Goal: Check status: Check status

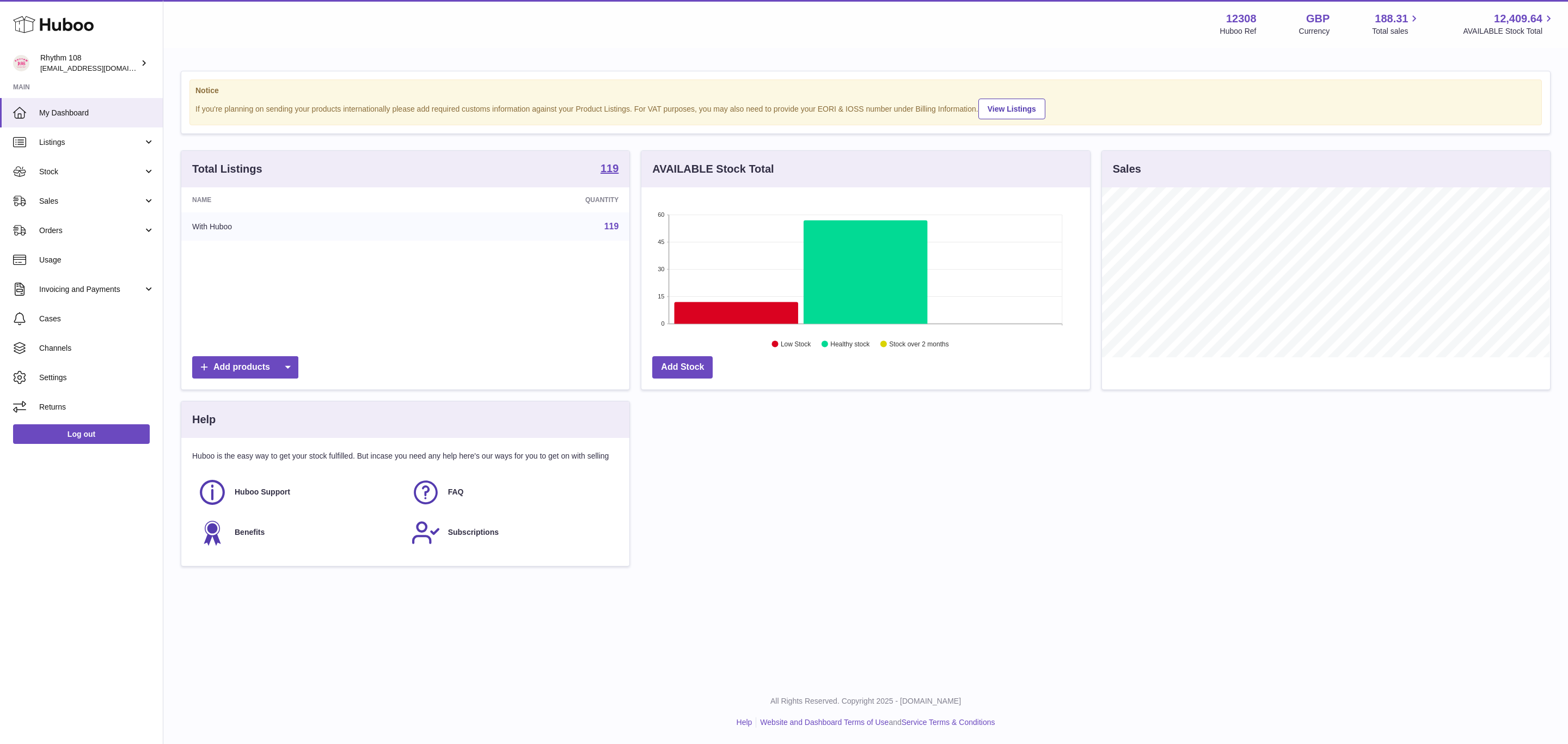
scroll to position [170, 448]
click at [92, 203] on span "Sales" at bounding box center [91, 201] width 104 height 11
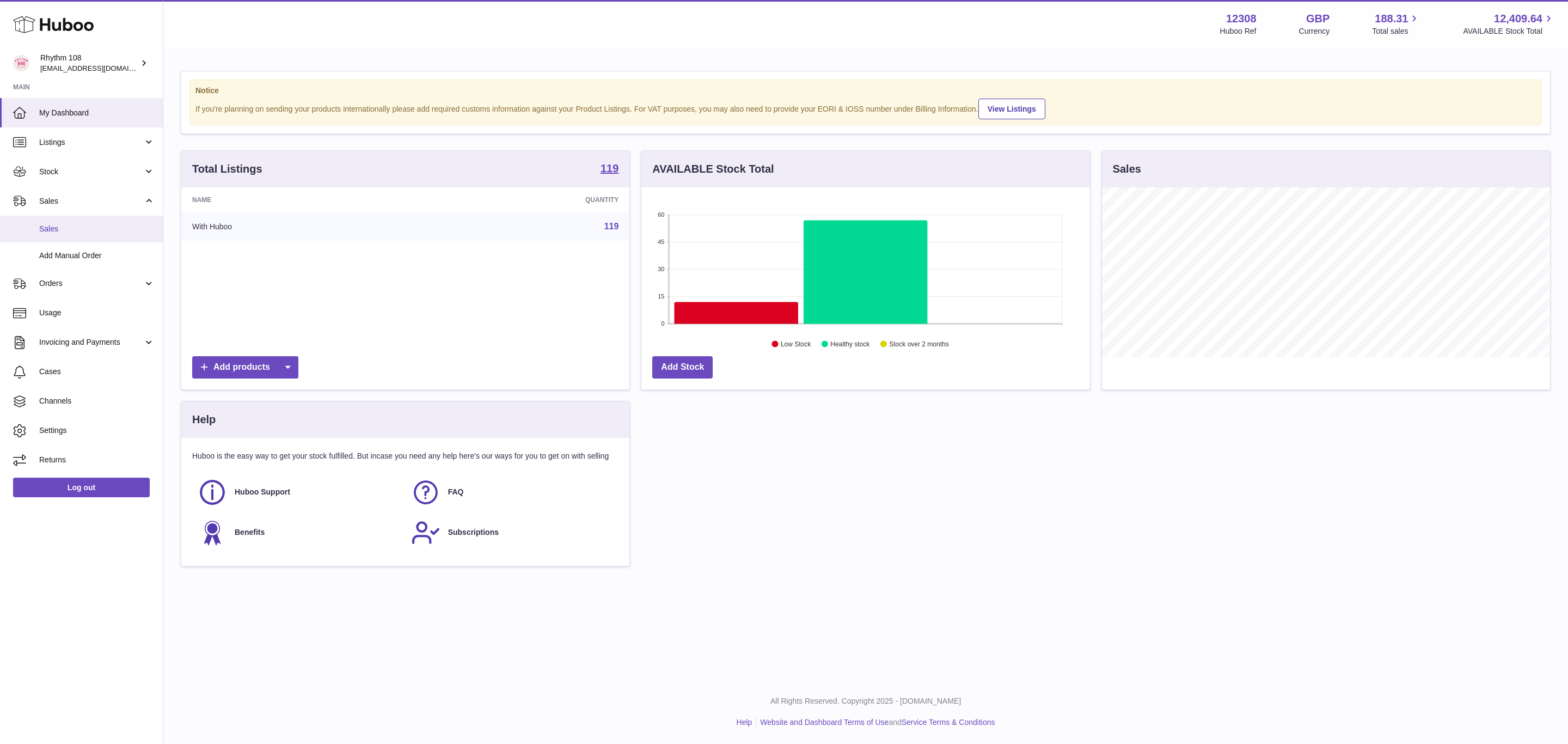
click at [85, 231] on span "Sales" at bounding box center [96, 228] width 115 height 11
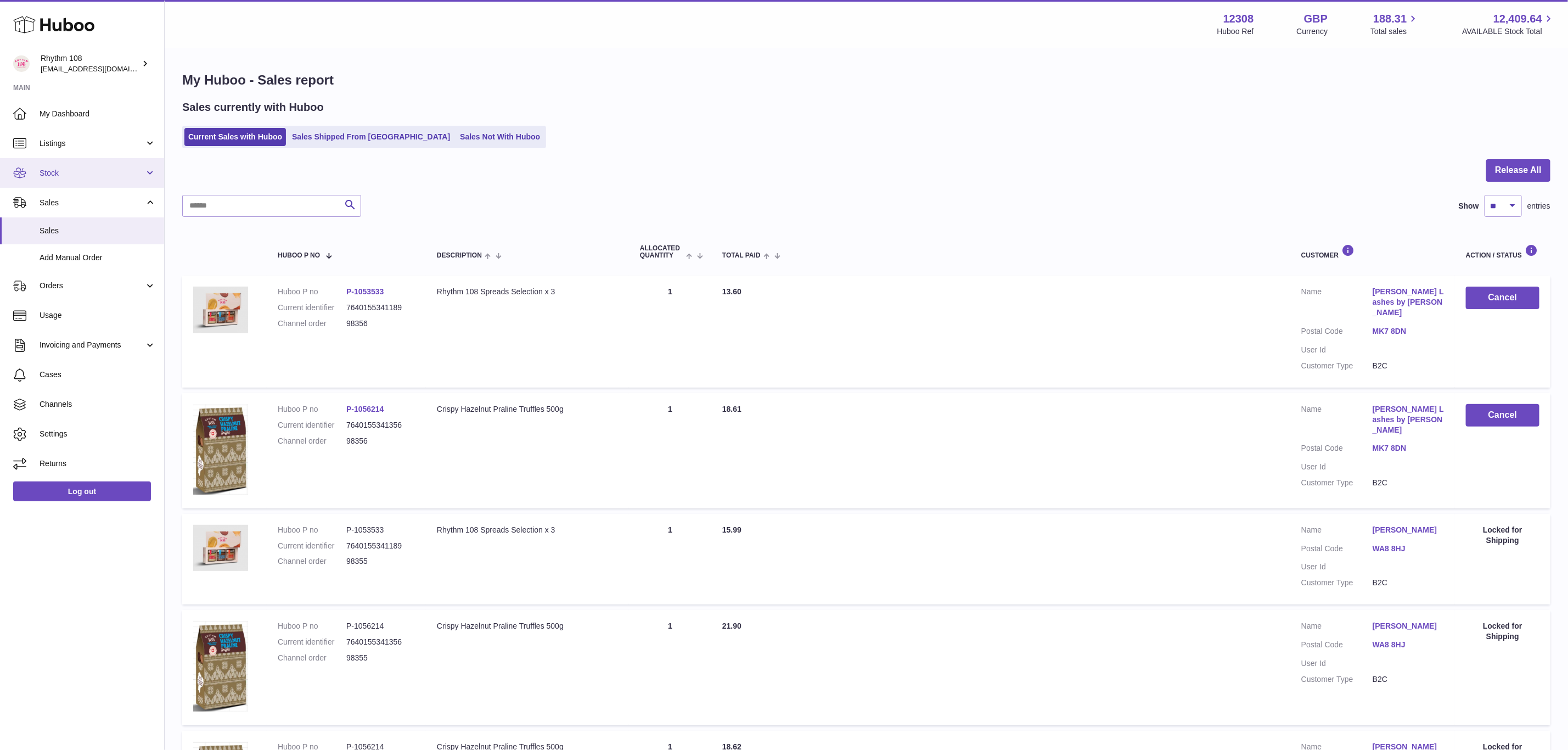
click at [80, 169] on span "Stock" at bounding box center [92, 173] width 105 height 11
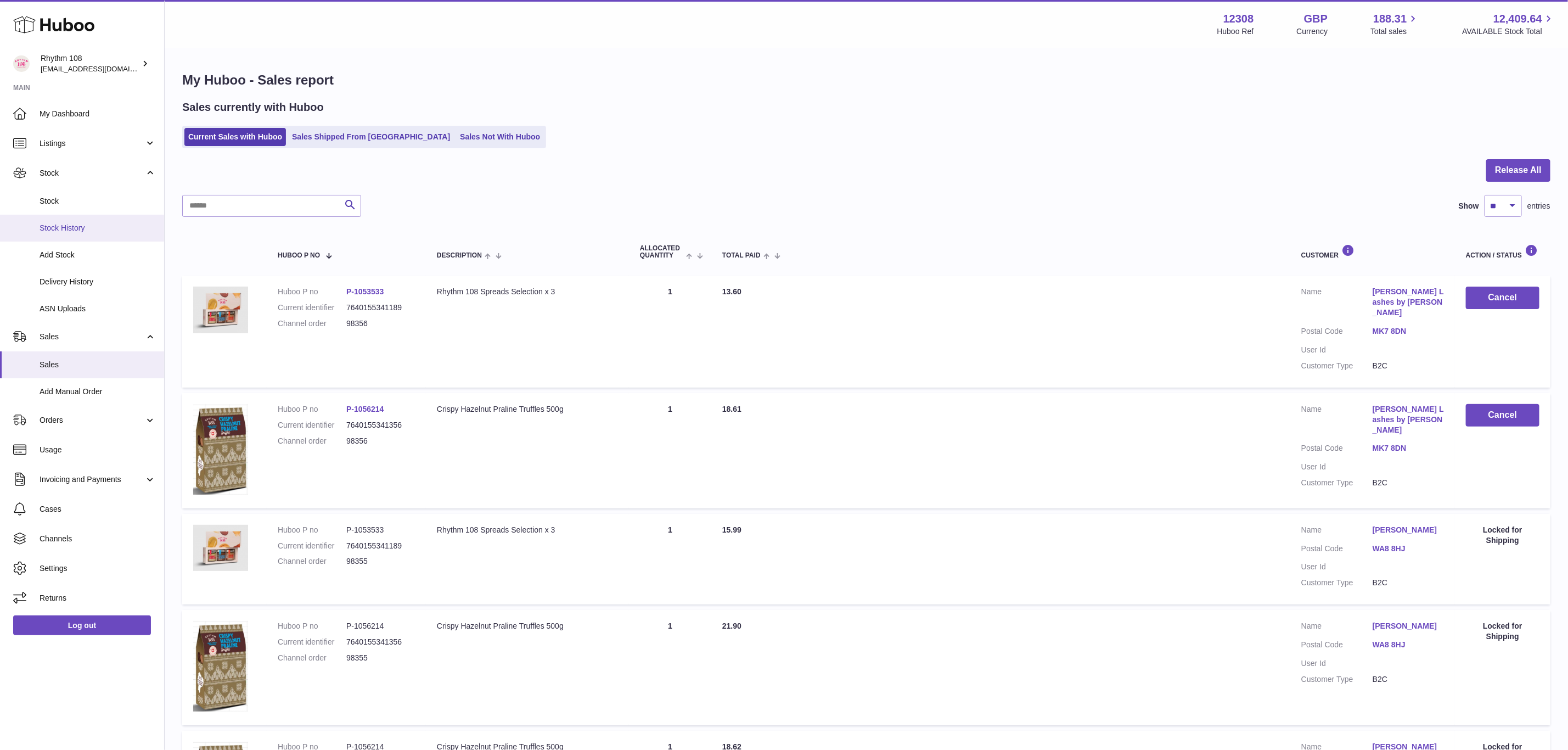
click at [78, 228] on span "Stock History" at bounding box center [97, 228] width 116 height 11
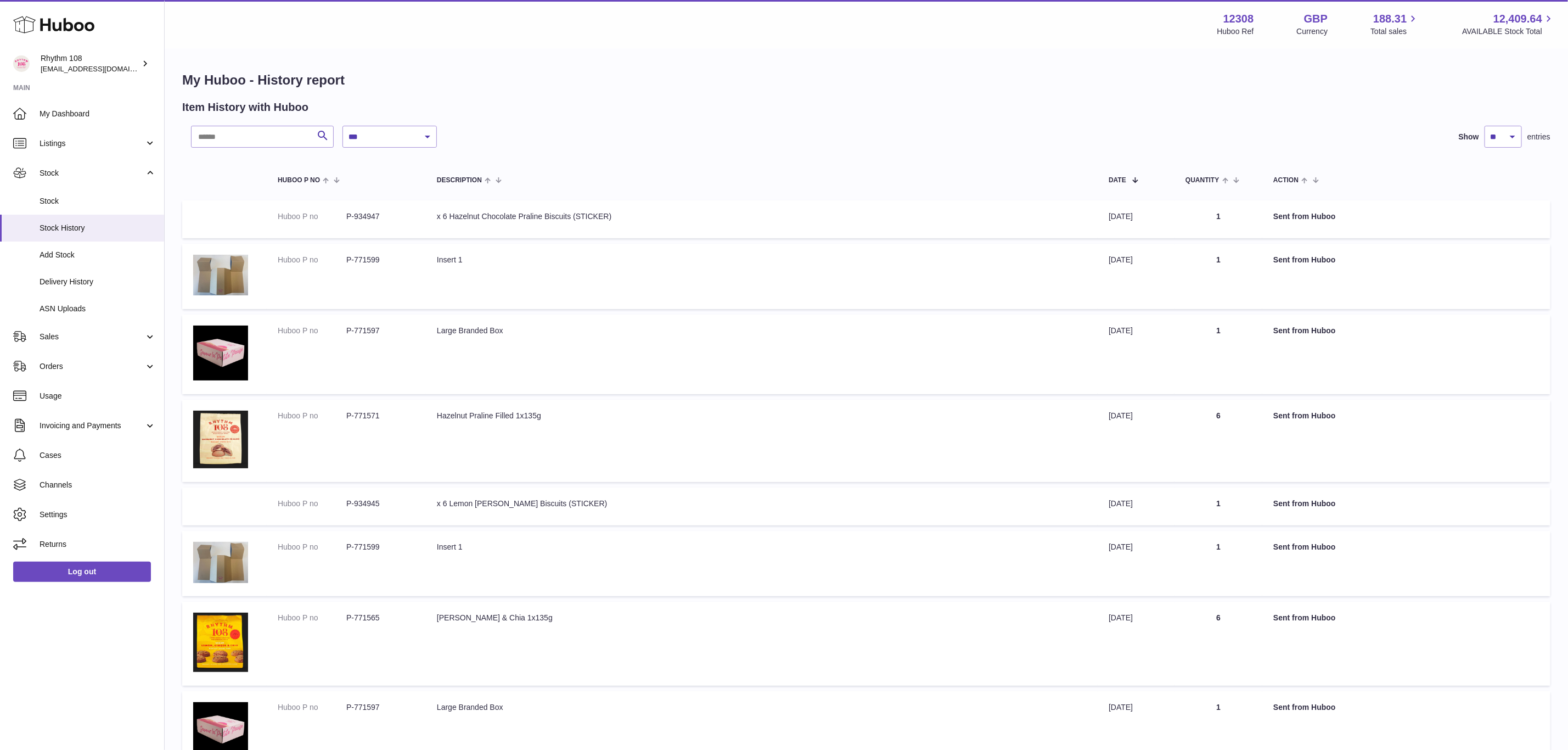
click at [83, 284] on span "Delivery History" at bounding box center [97, 282] width 116 height 11
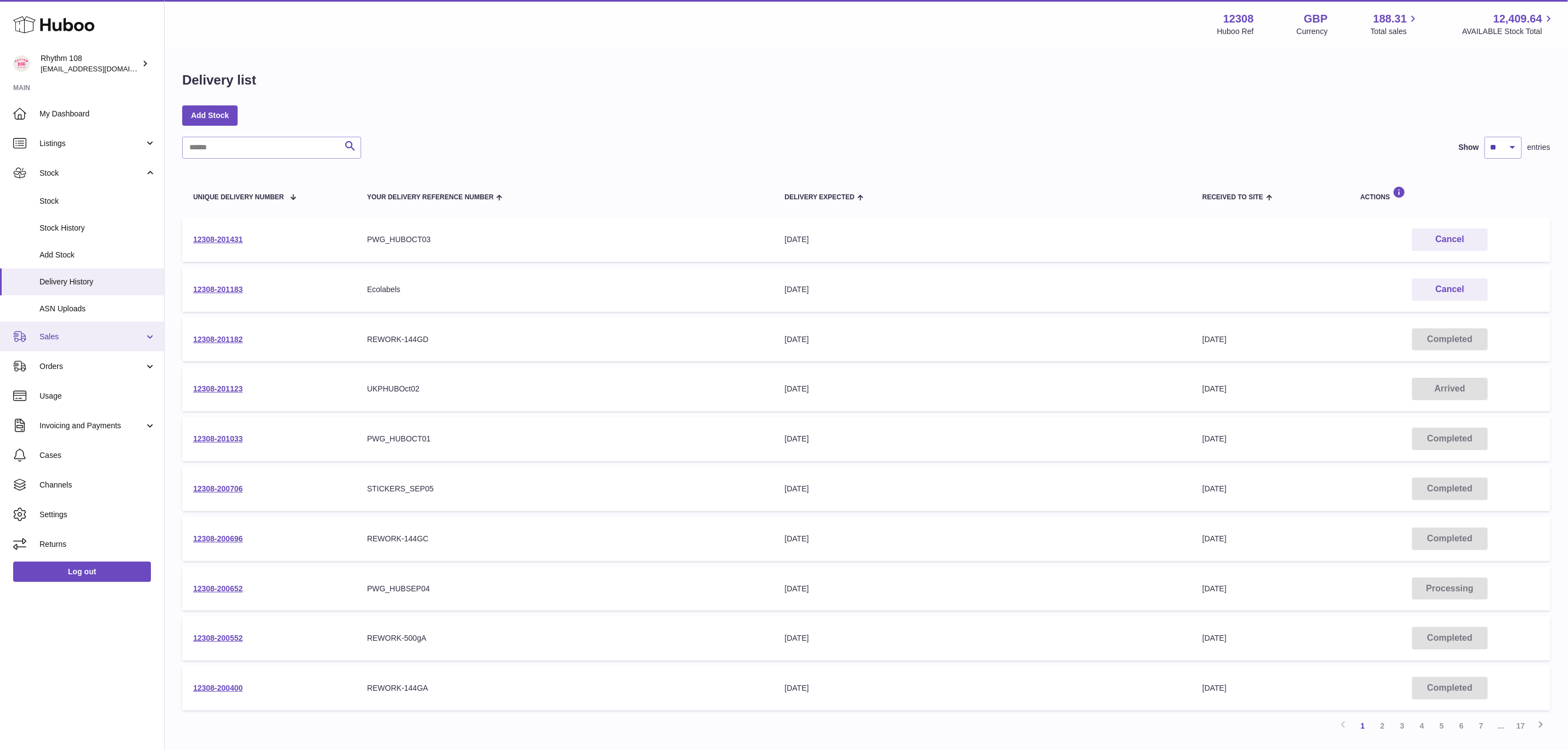
click at [76, 326] on link "Sales" at bounding box center [81, 336] width 164 height 30
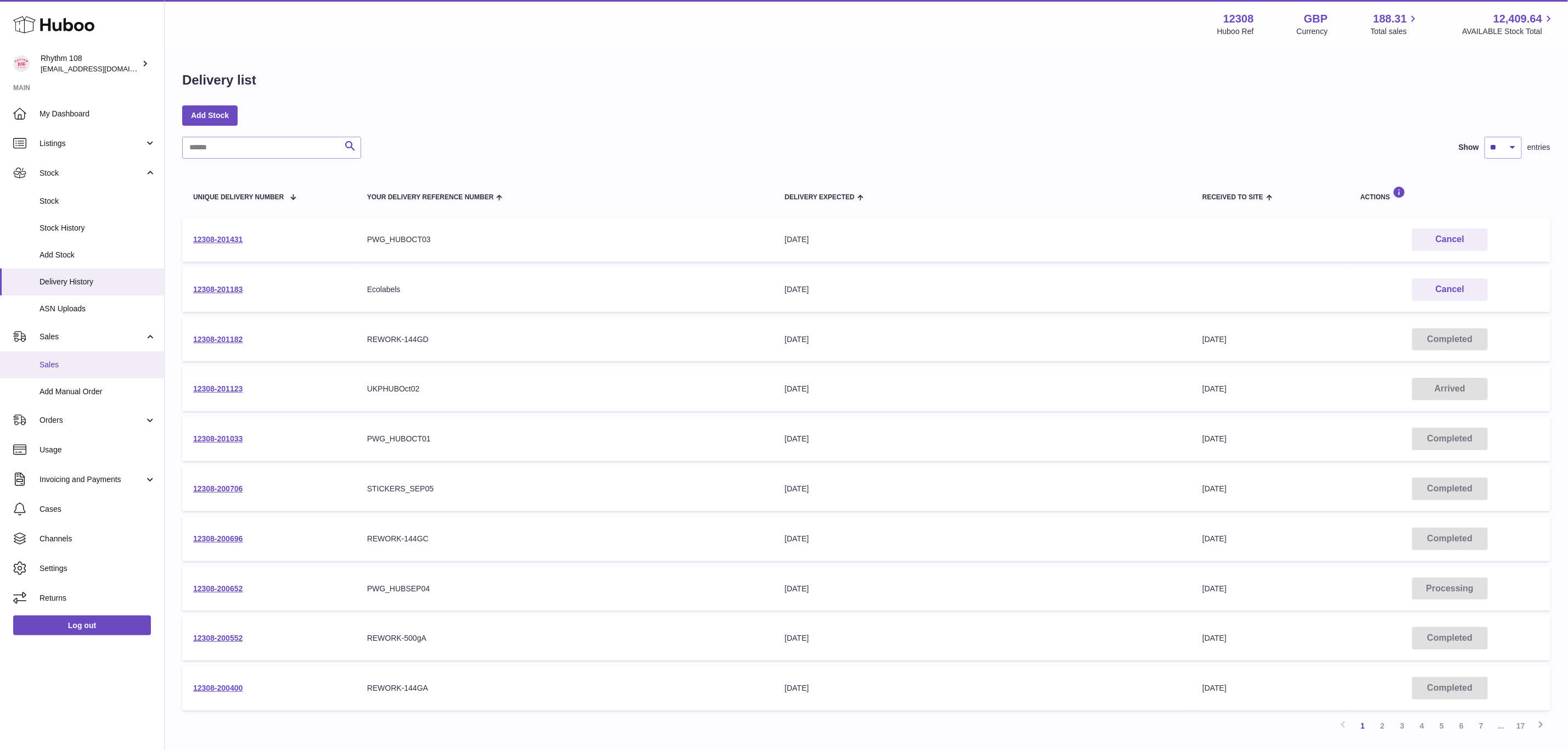
click at [67, 356] on link "Sales" at bounding box center [81, 364] width 164 height 27
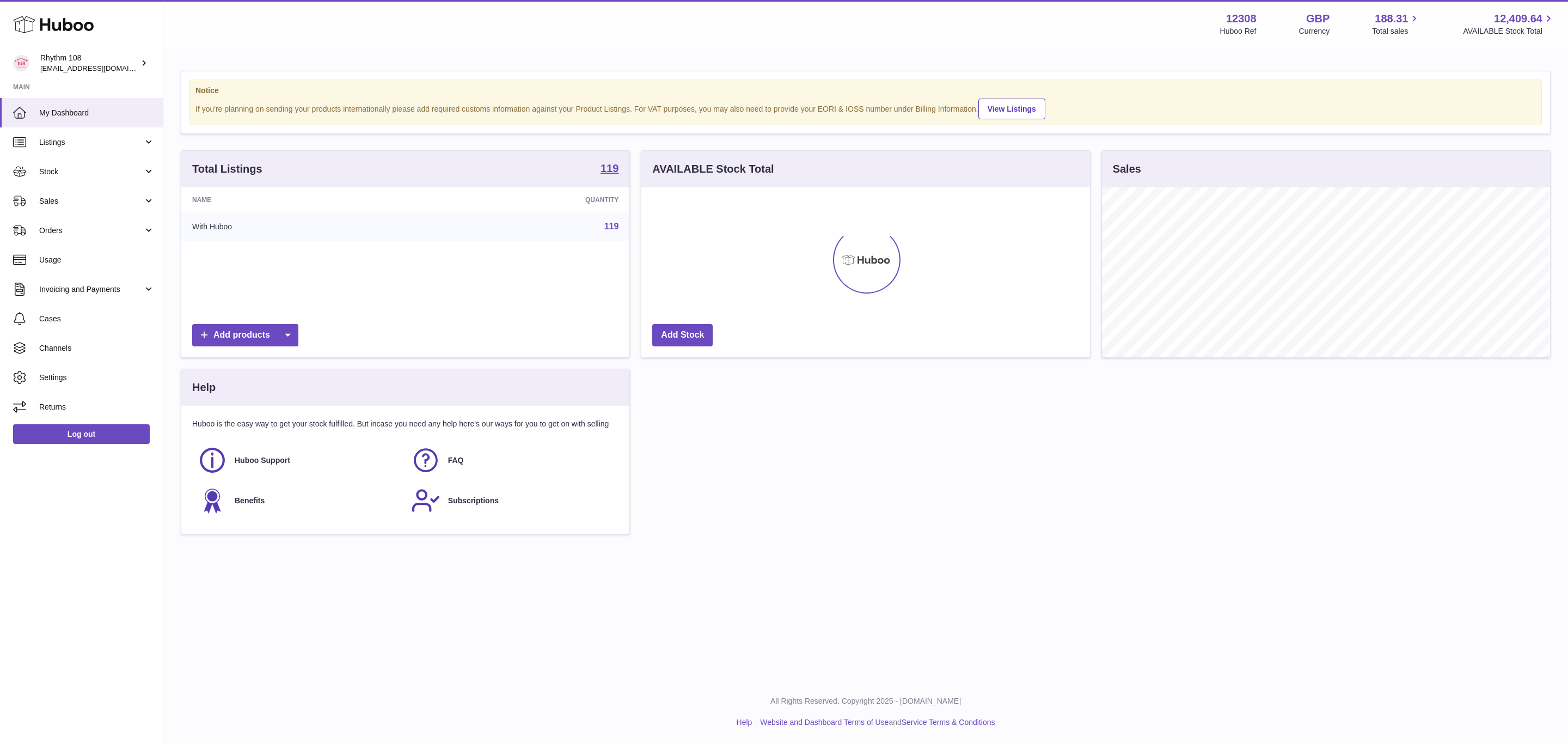
scroll to position [170, 448]
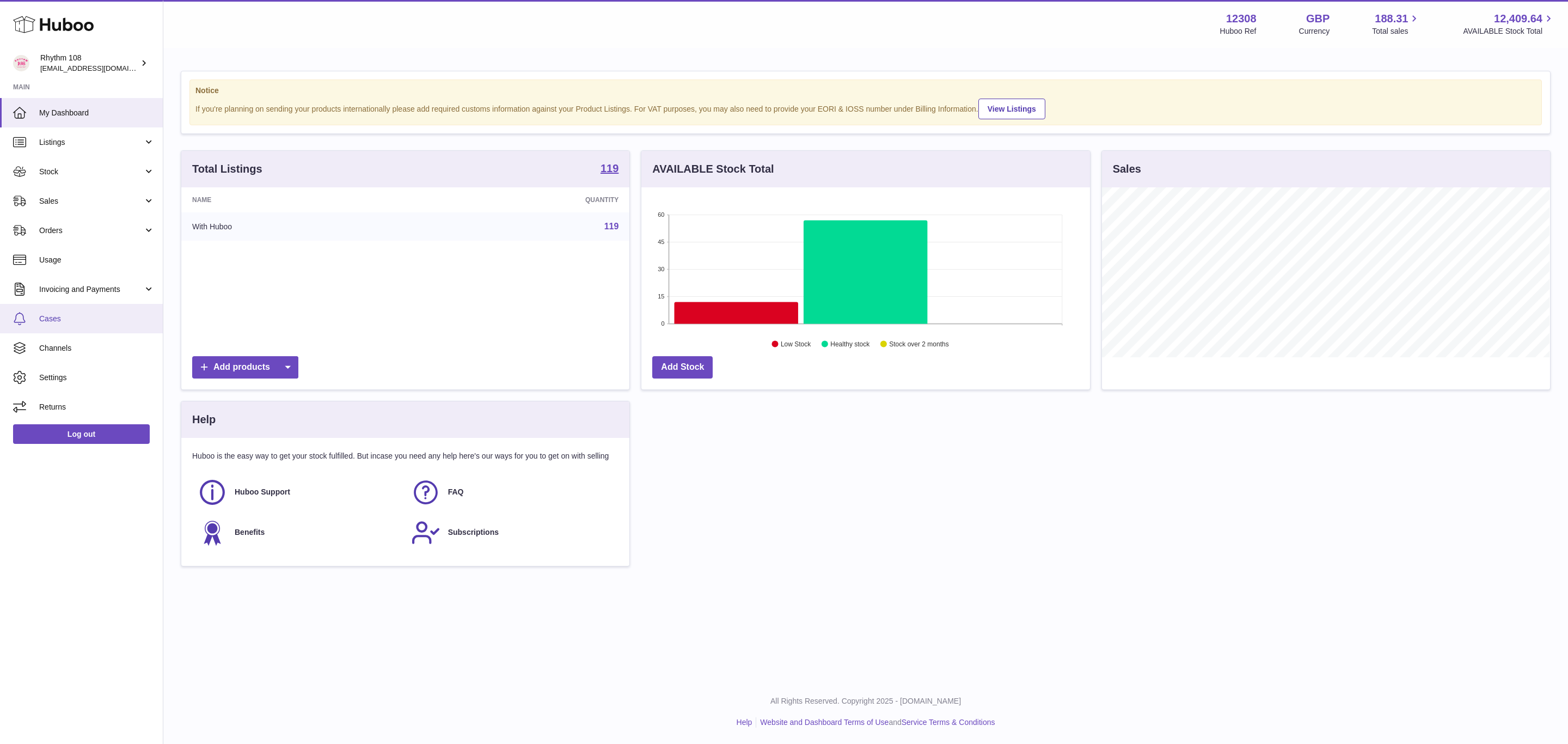
click at [54, 324] on link "Cases" at bounding box center [81, 319] width 162 height 30
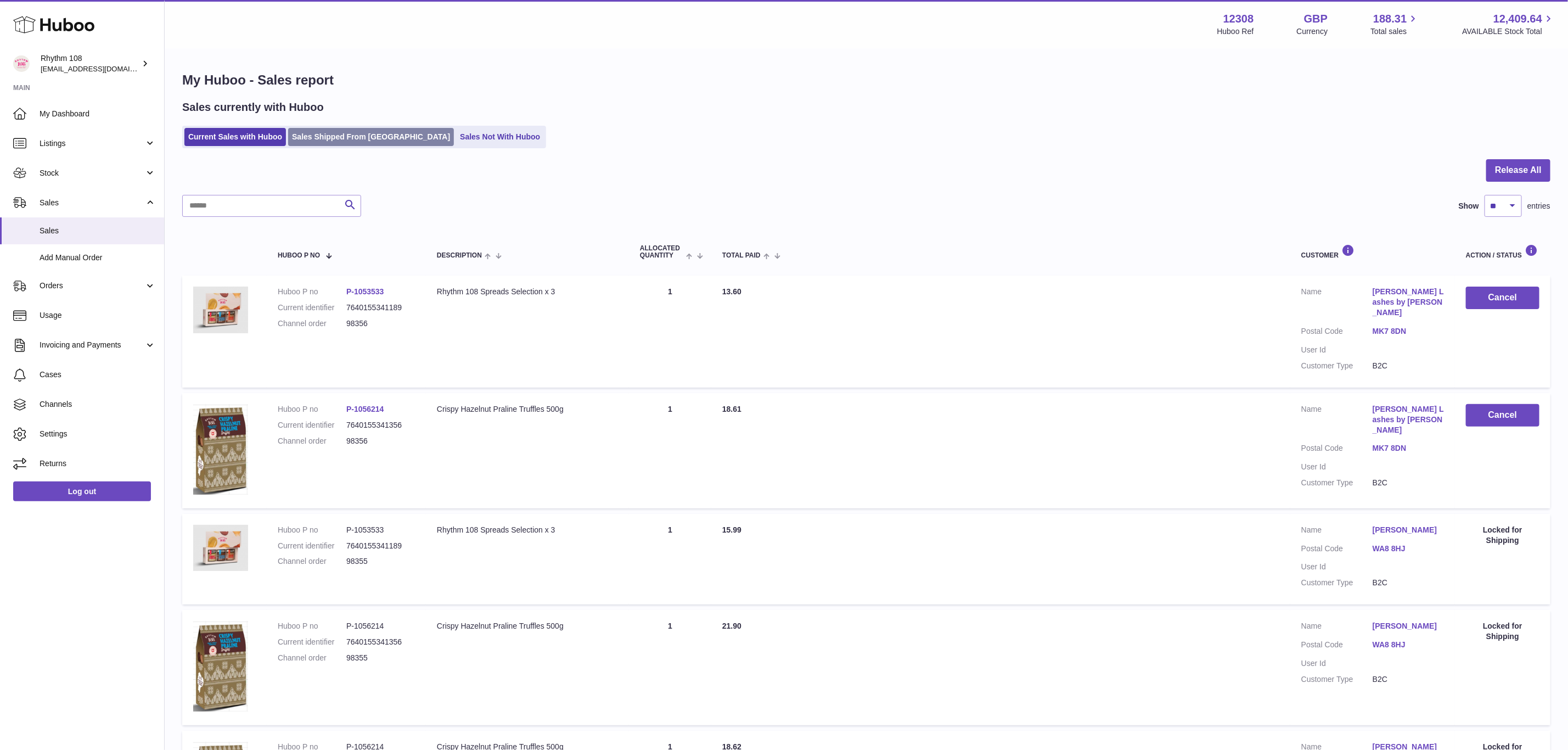
click at [336, 130] on link "Sales Shipped From [GEOGRAPHIC_DATA]" at bounding box center [371, 137] width 166 height 18
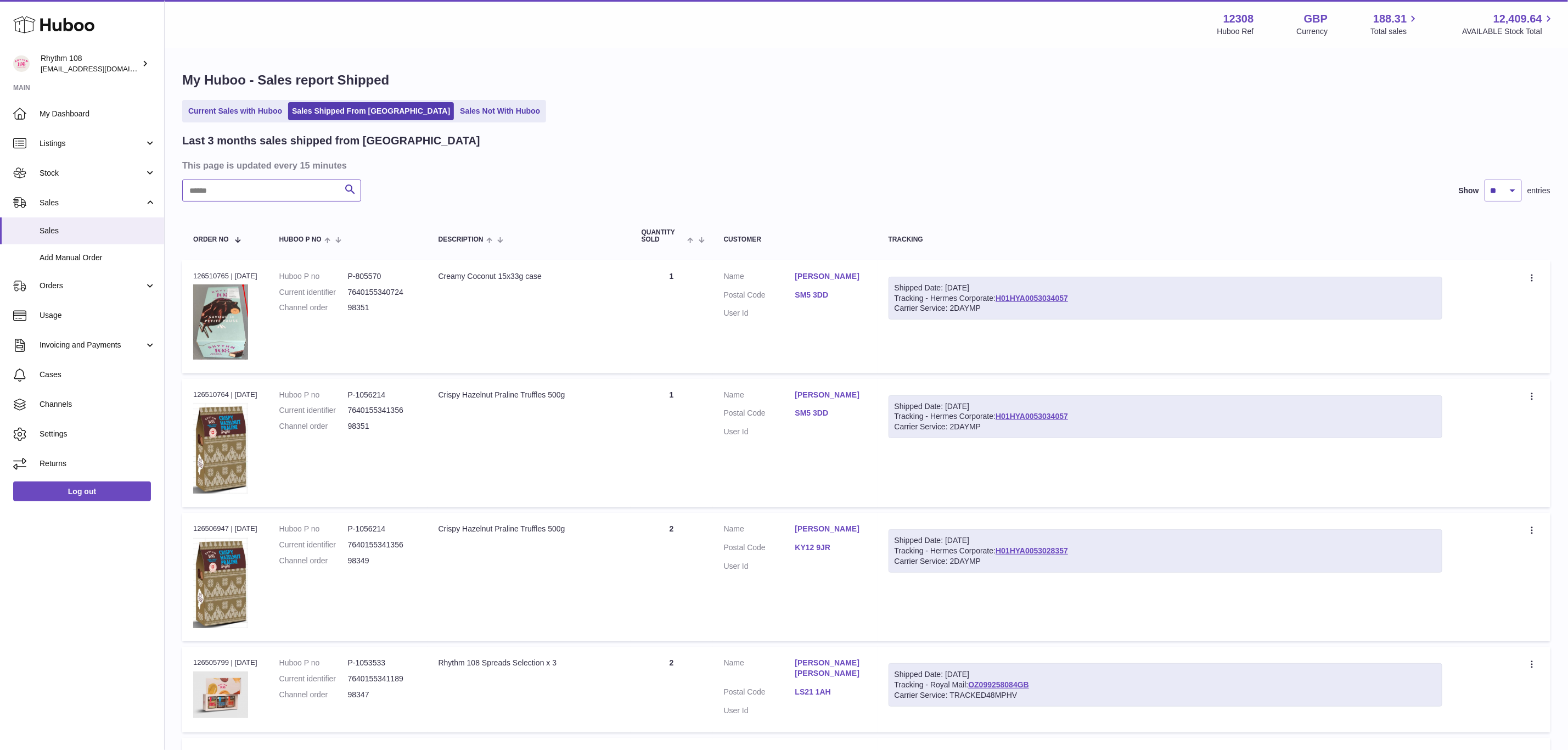
click at [252, 194] on input "text" at bounding box center [272, 190] width 179 height 22
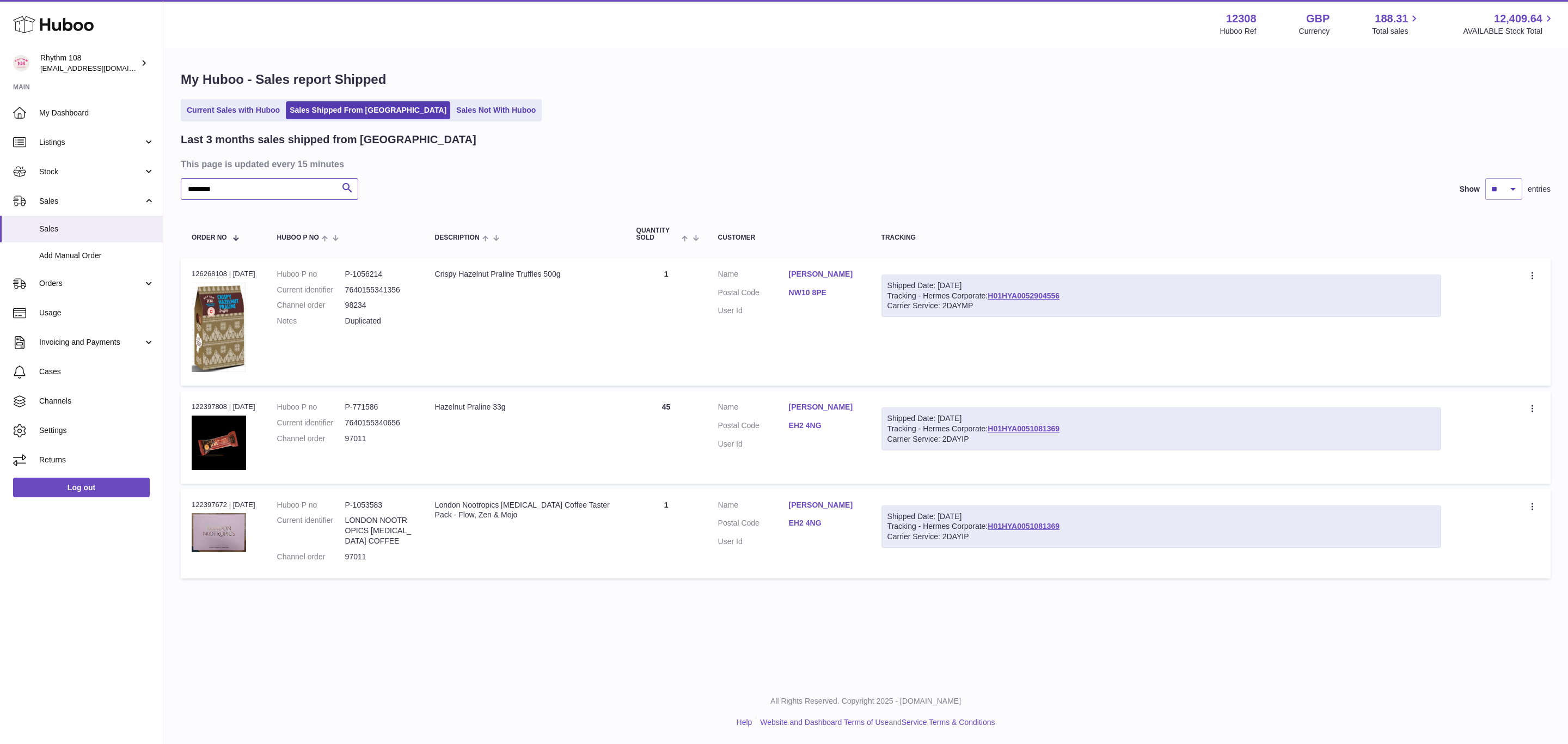
type input "********"
drag, startPoint x: 371, startPoint y: 301, endPoint x: 346, endPoint y: 302, distance: 25.0
click at [346, 302] on dl "Huboo P no P-1056214 Current identifier 7640155341356 Channel order 98234 Notes…" at bounding box center [345, 300] width 136 height 63
copy dl "98234"
